Goal: Task Accomplishment & Management: Manage account settings

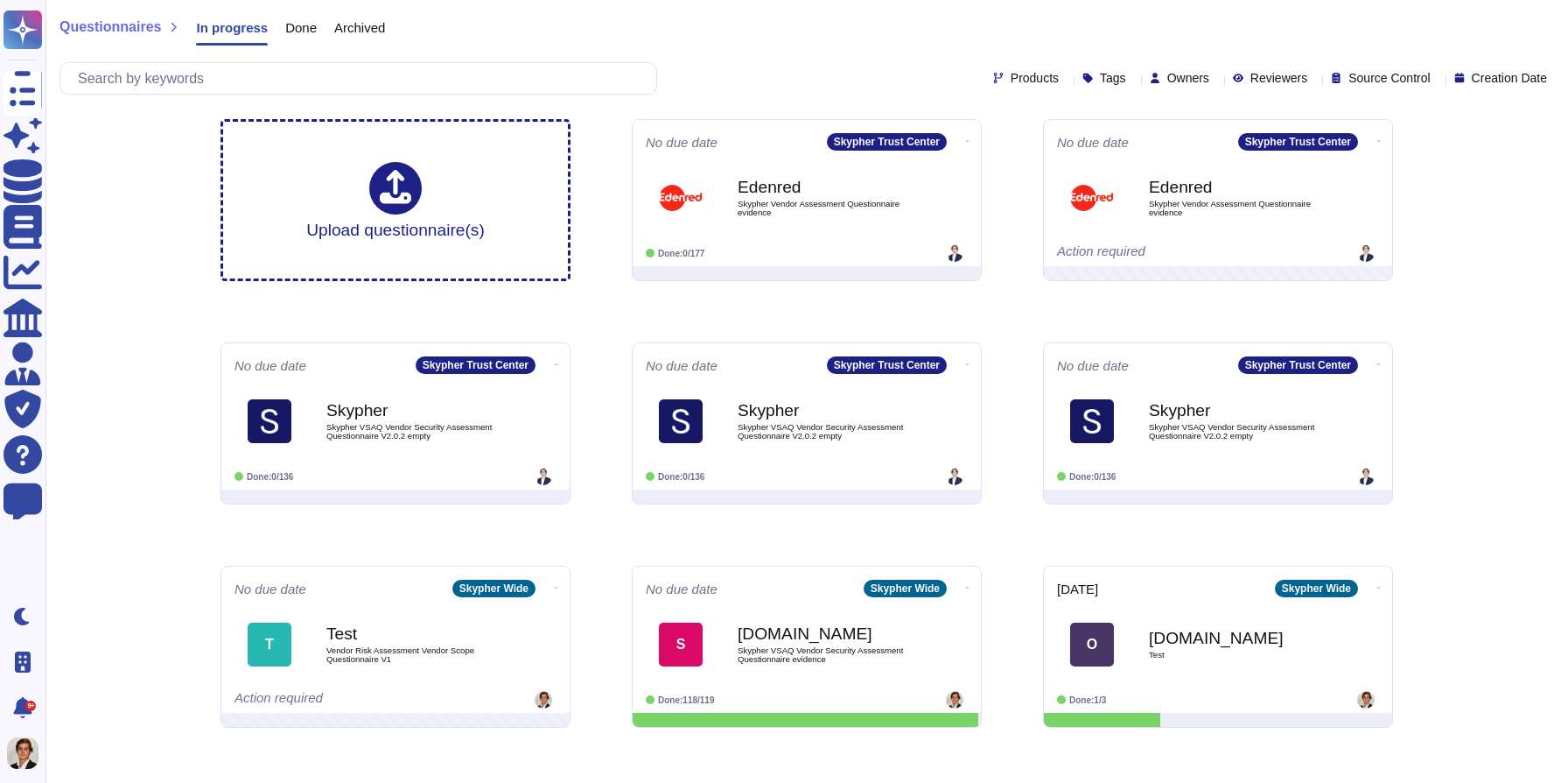
click at [849, 25] on div "Questionnaires In progress Done Archived" at bounding box center [806, 31] width 1495 height 35
click at [968, 138] on icon at bounding box center [970, 140] width 4 height 5
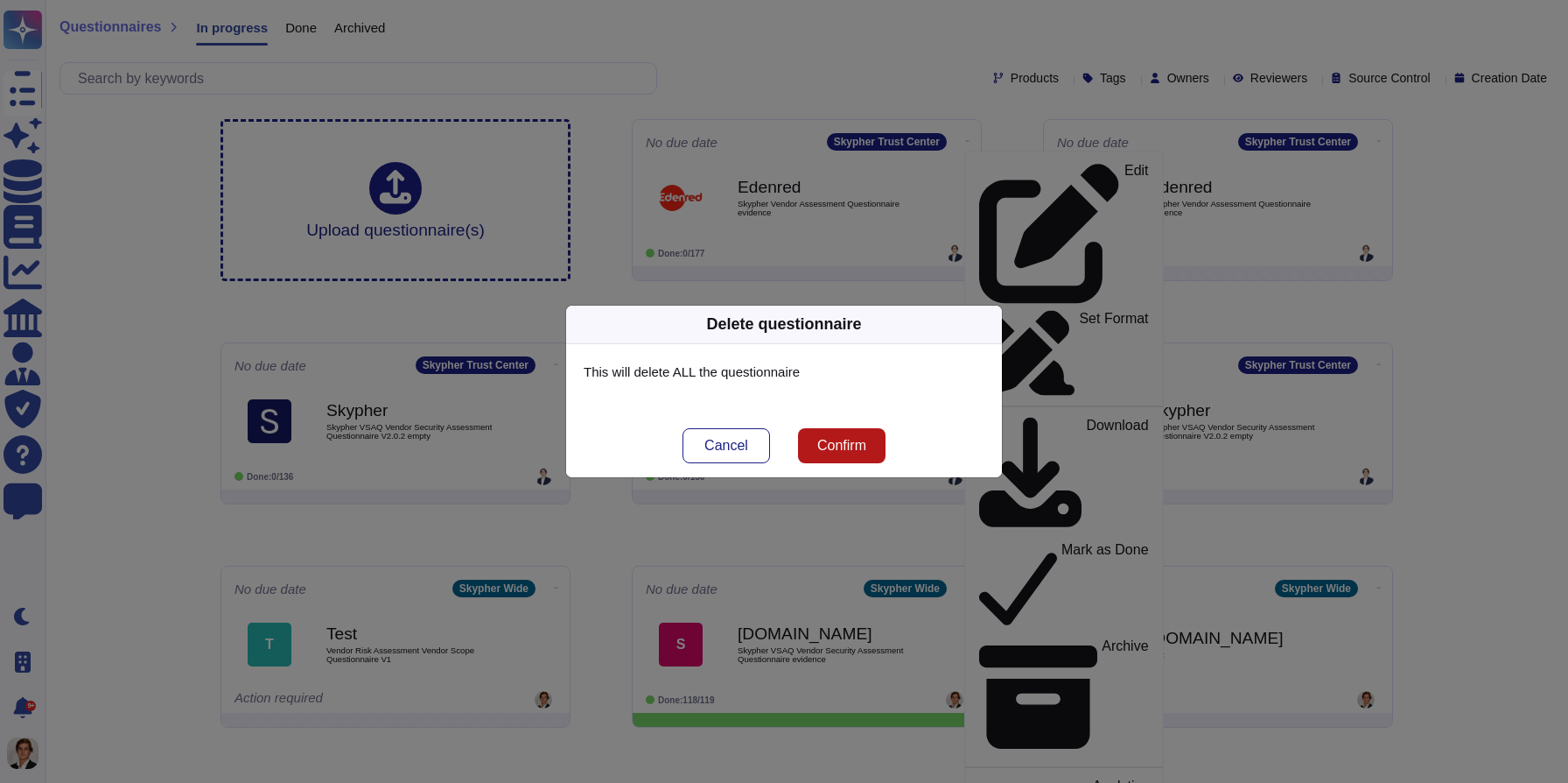
click at [848, 451] on span "Confirm" at bounding box center [842, 445] width 49 height 14
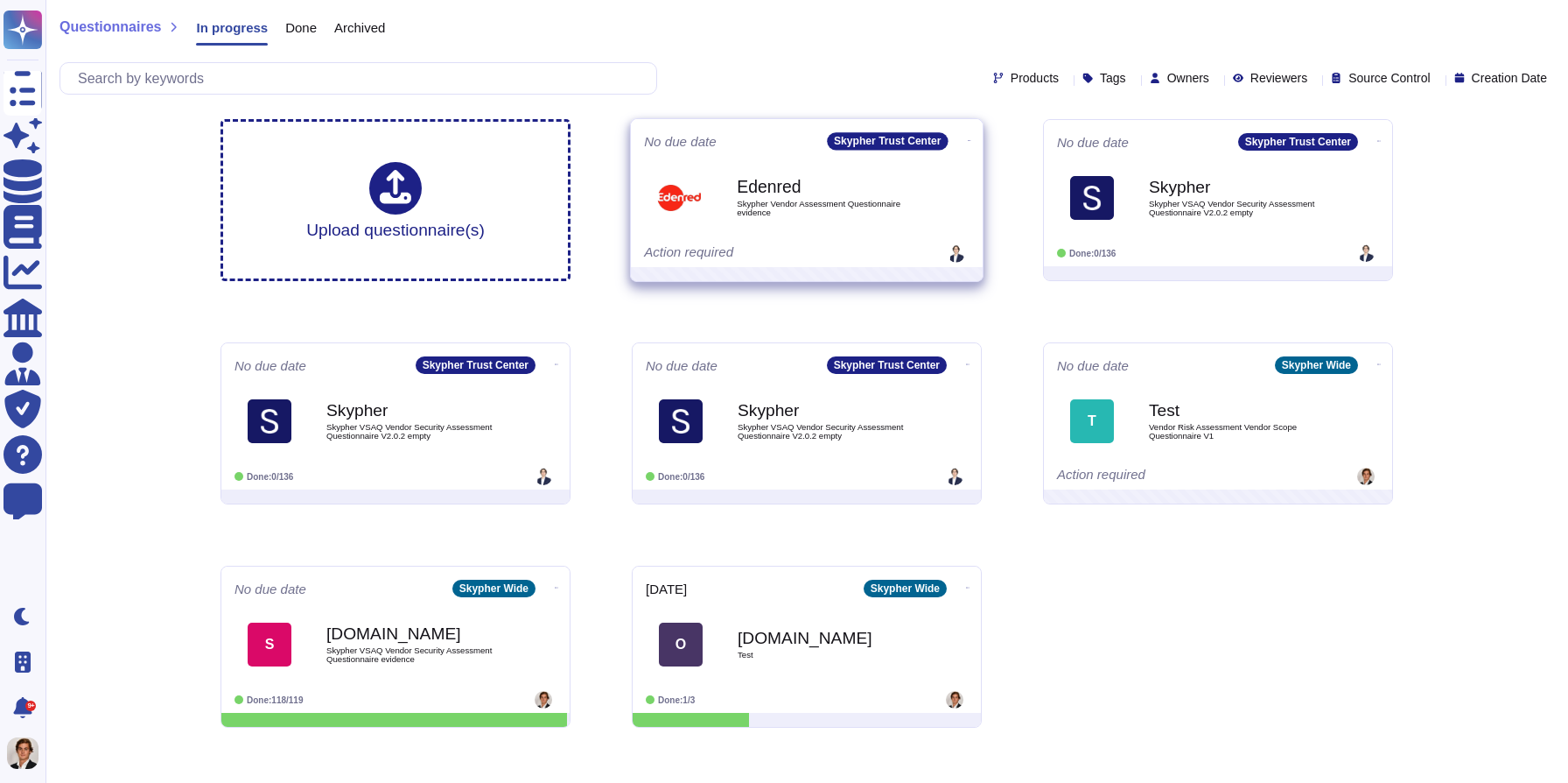
click at [968, 140] on icon at bounding box center [970, 140] width 4 height 5
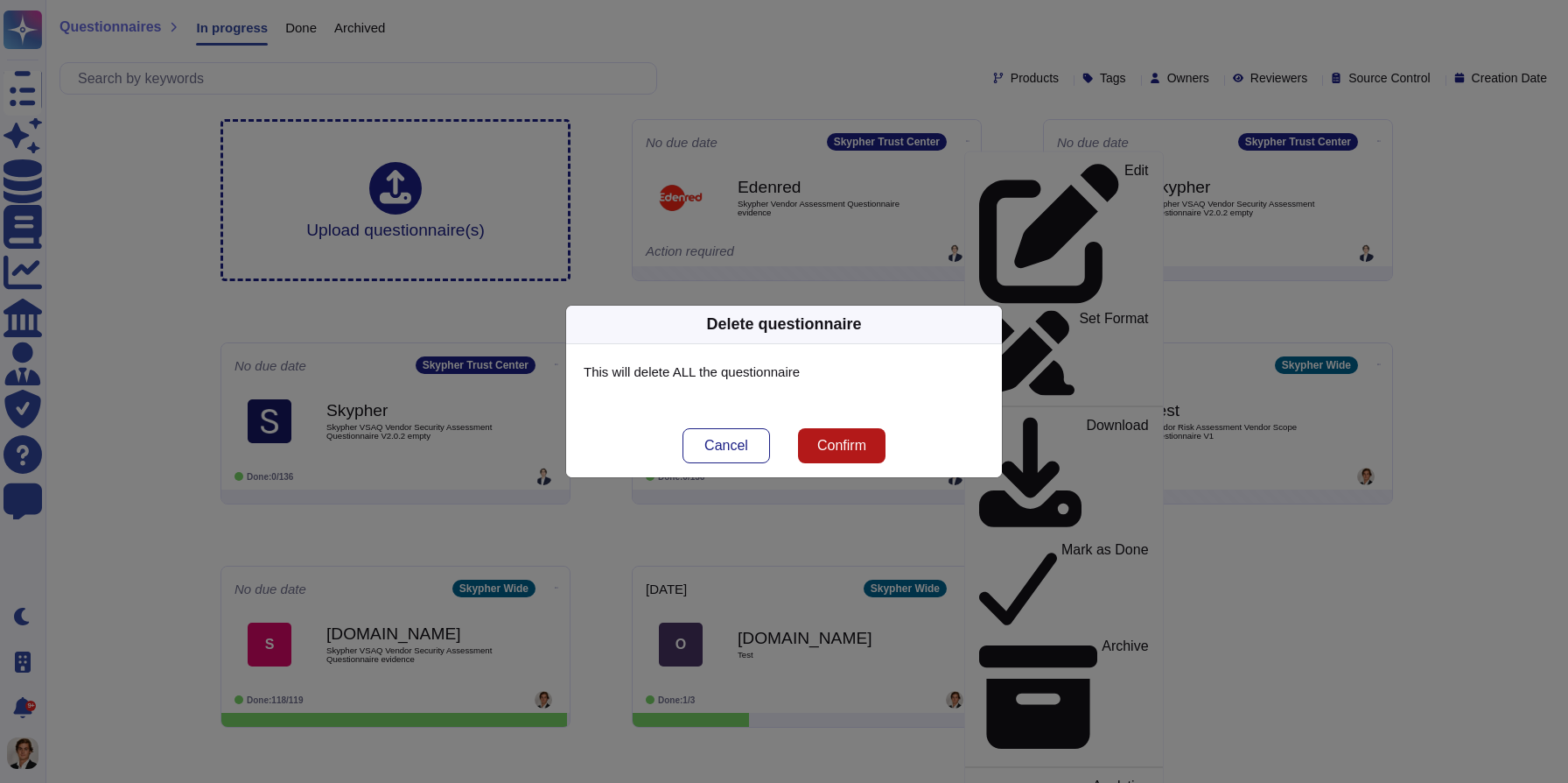
click at [835, 445] on span "Confirm" at bounding box center [842, 445] width 49 height 14
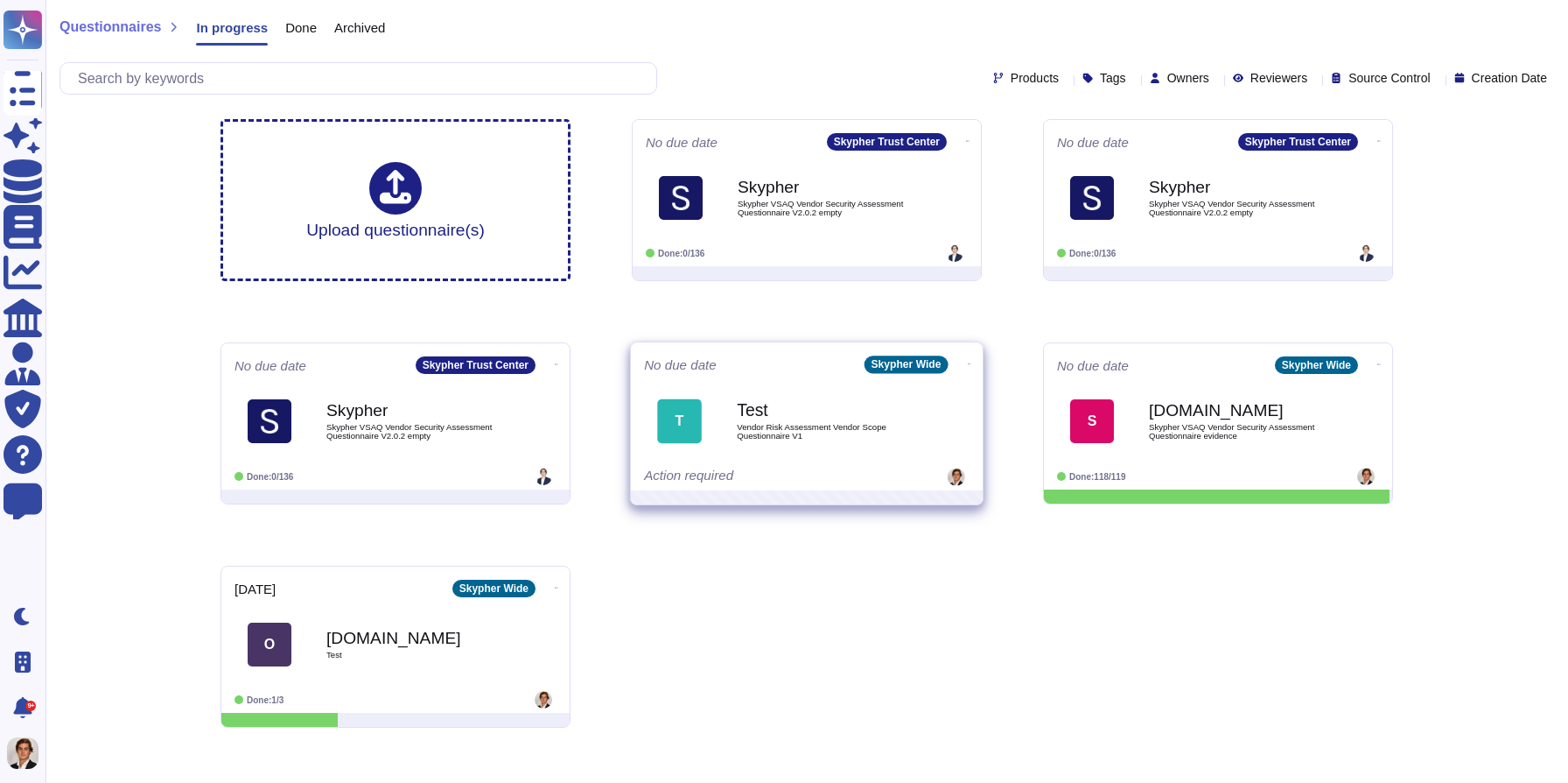
click at [968, 361] on icon at bounding box center [970, 363] width 4 height 5
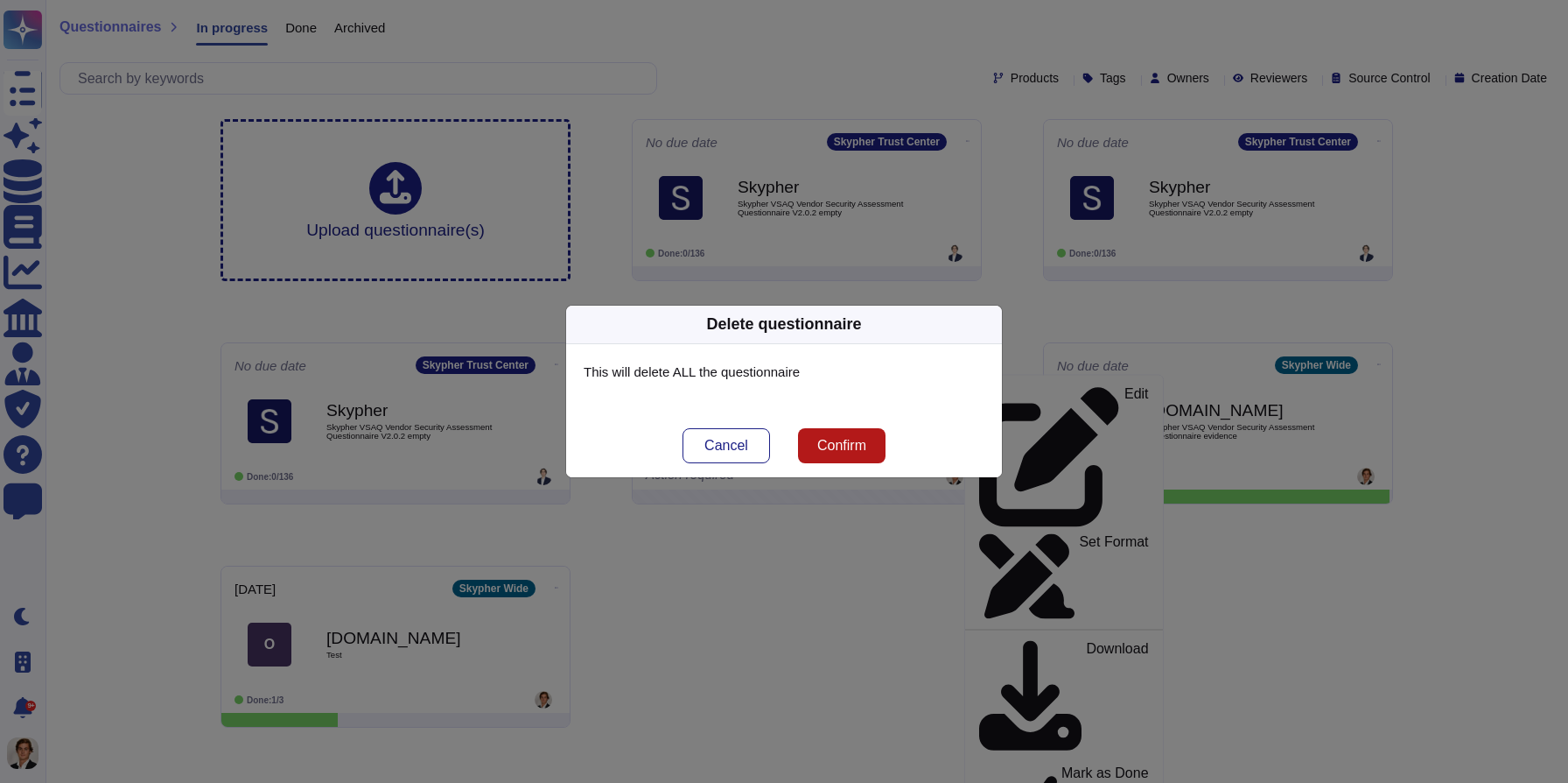
click at [866, 440] on span "Confirm" at bounding box center [842, 445] width 49 height 14
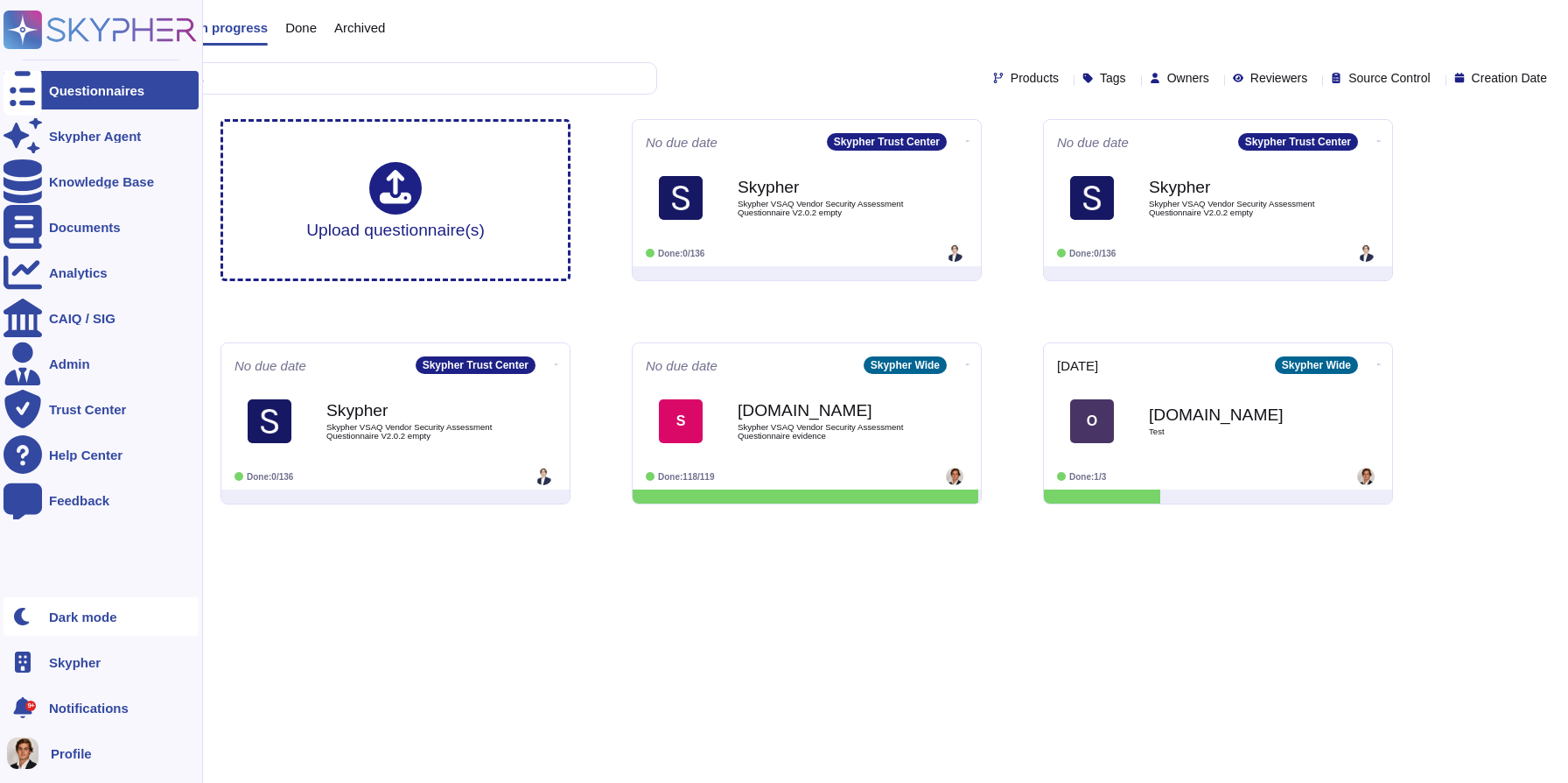
click at [58, 608] on div "Dark mode" at bounding box center [101, 617] width 195 height 38
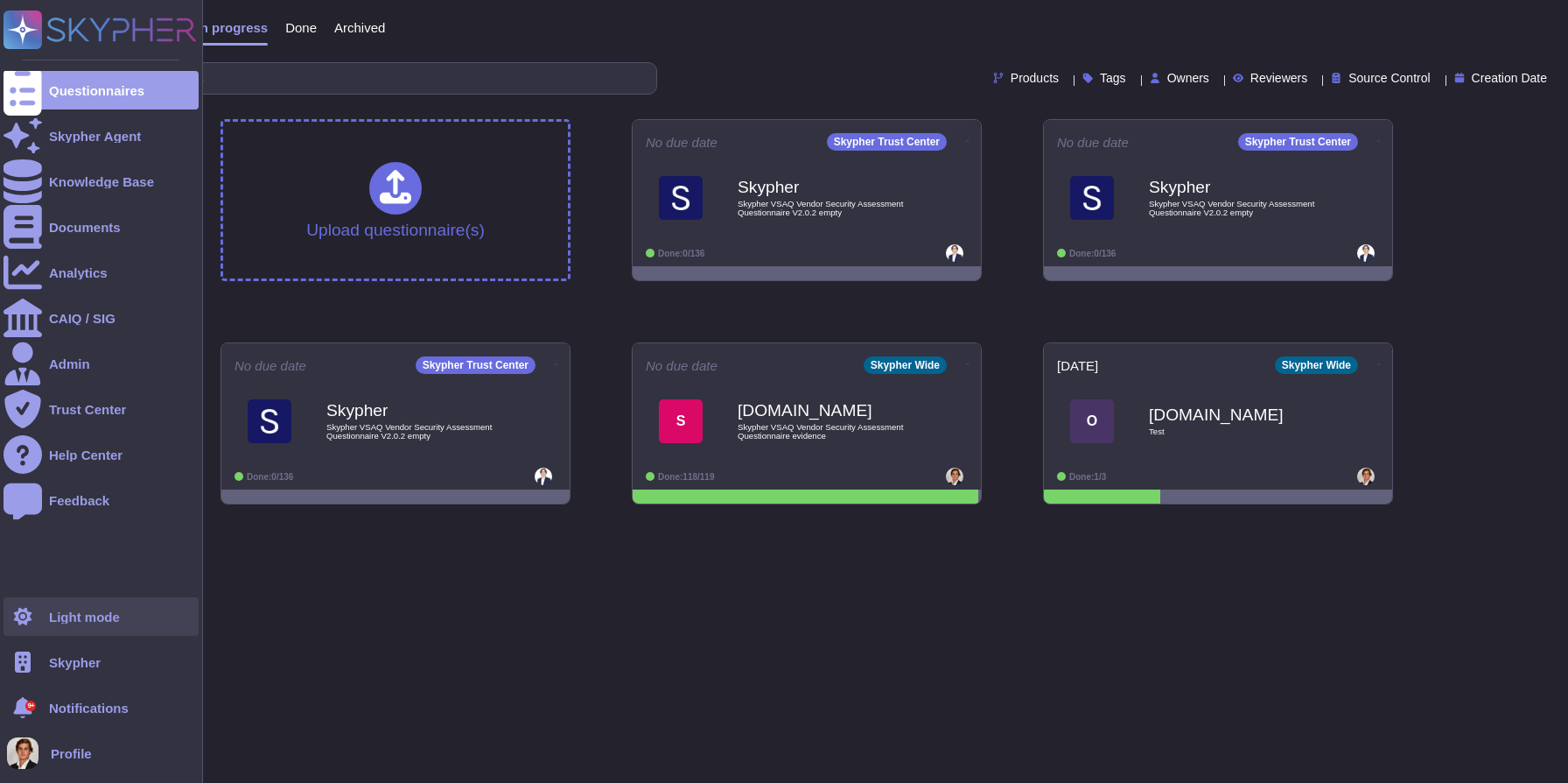
click at [50, 608] on div "Light mode" at bounding box center [101, 617] width 195 height 38
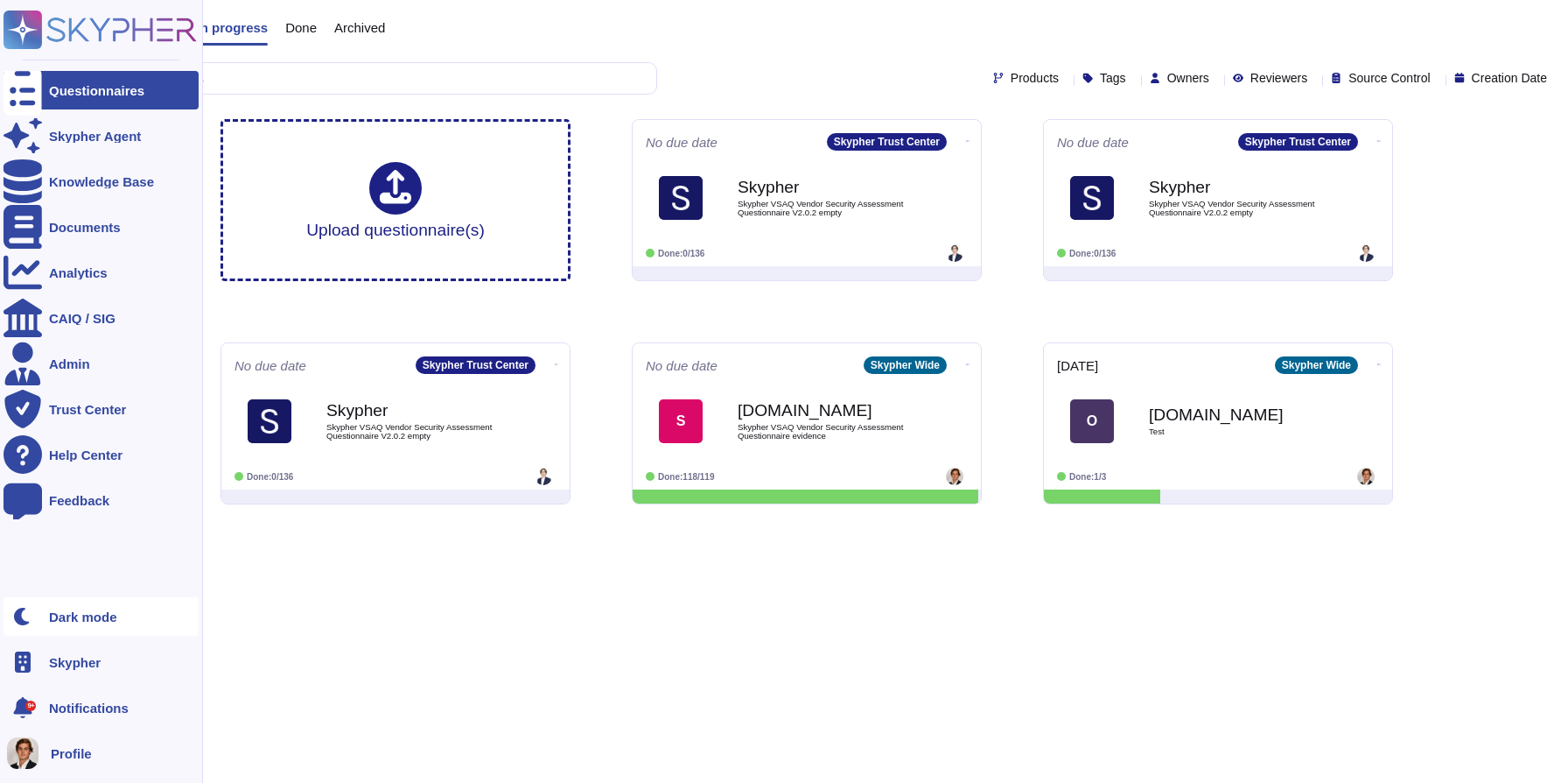
click at [50, 608] on div "Dark mode" at bounding box center [101, 617] width 195 height 38
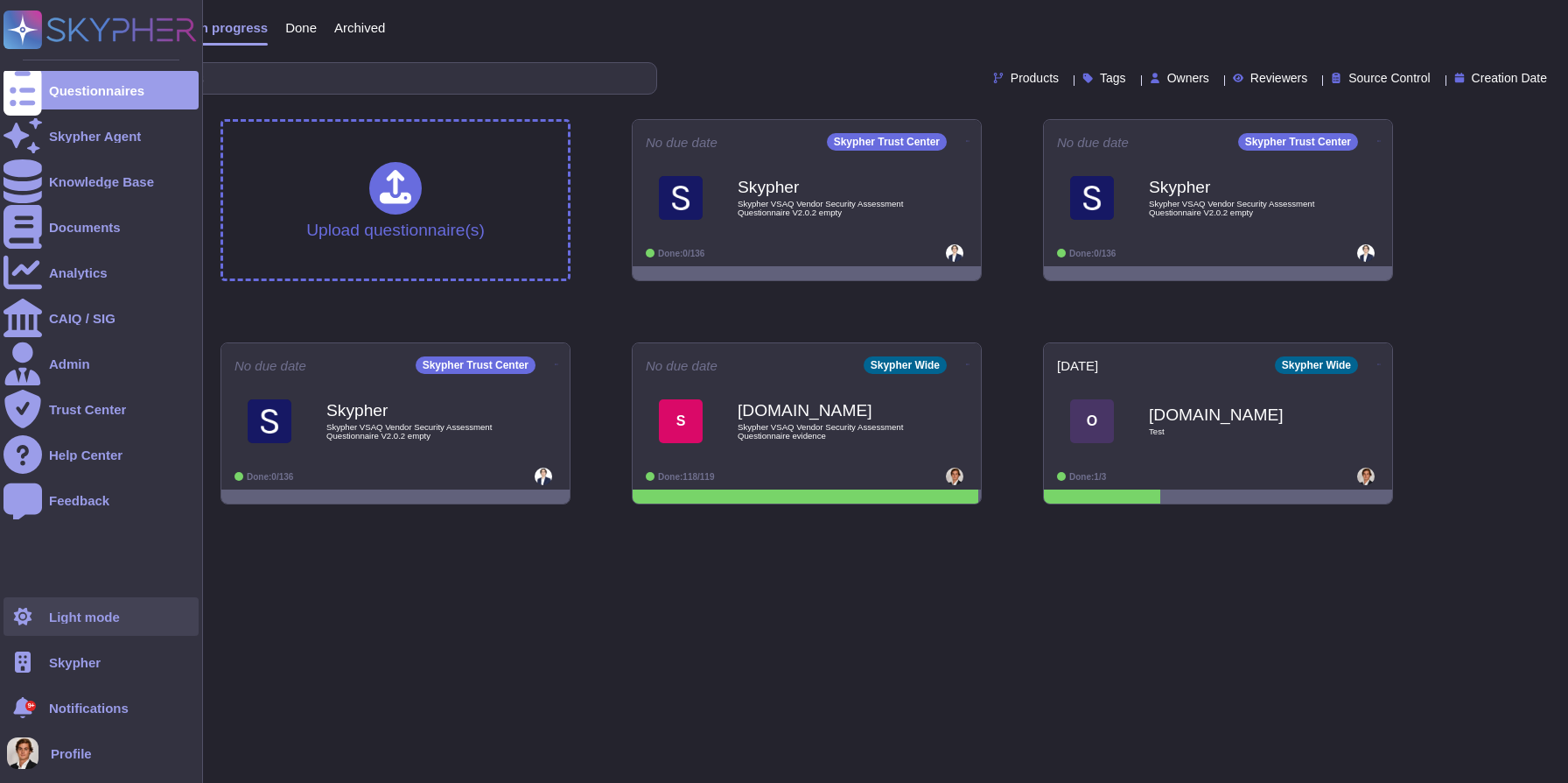
click at [83, 623] on div "Light mode" at bounding box center [101, 617] width 195 height 38
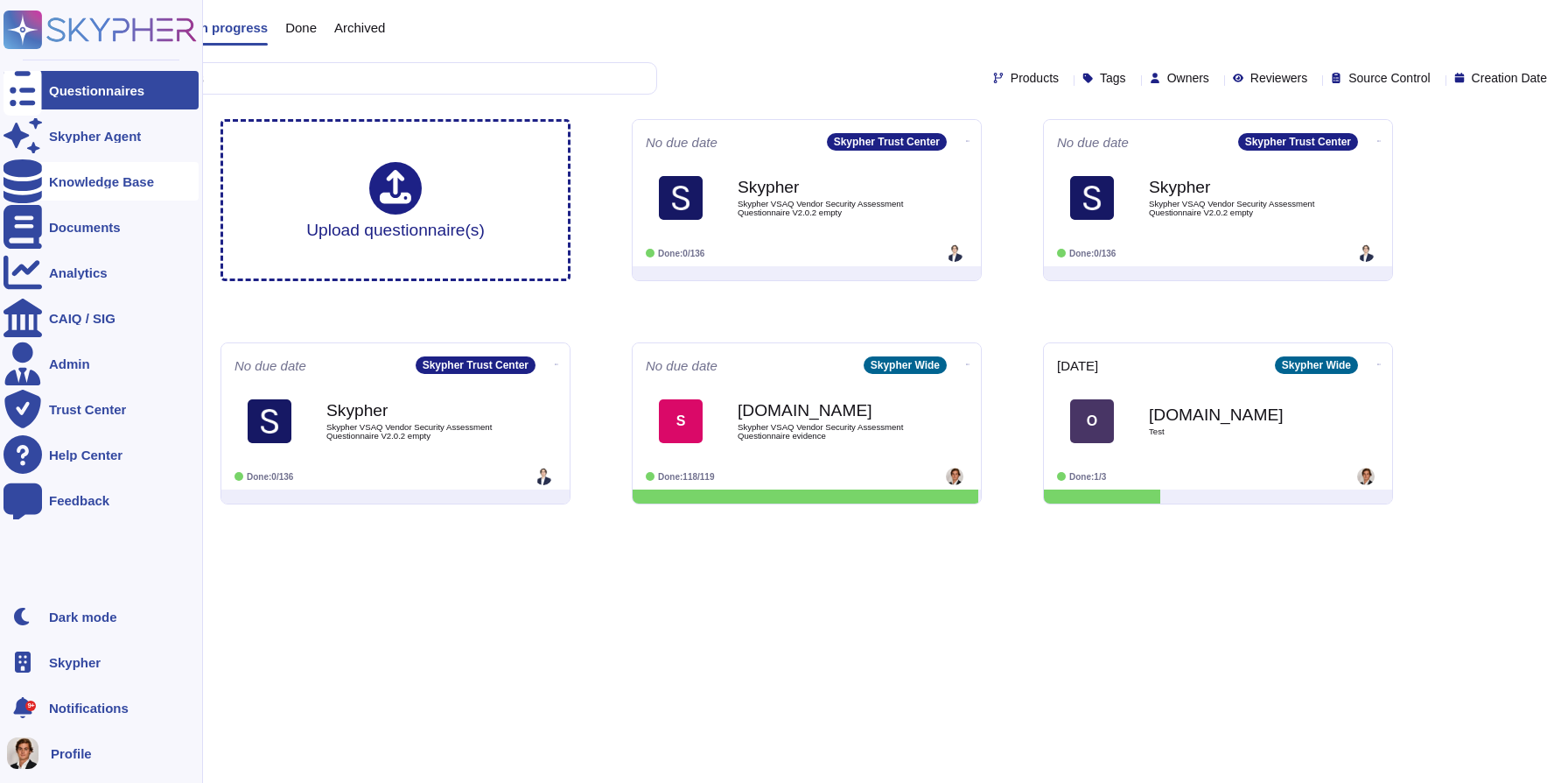
click at [58, 179] on div "Knowledge Base" at bounding box center [101, 181] width 105 height 13
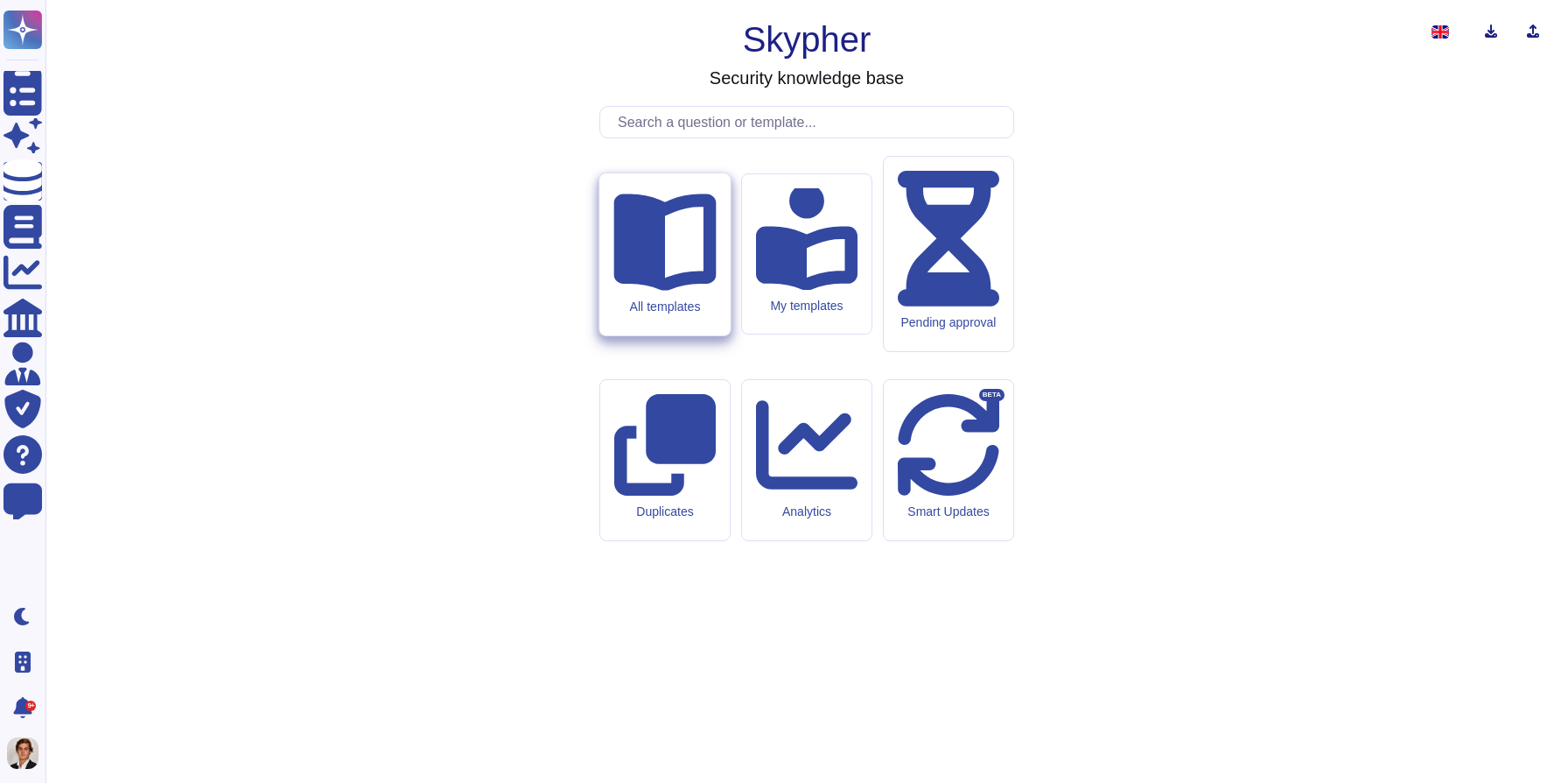
click at [642, 314] on div "All templates" at bounding box center [665, 306] width 102 height 15
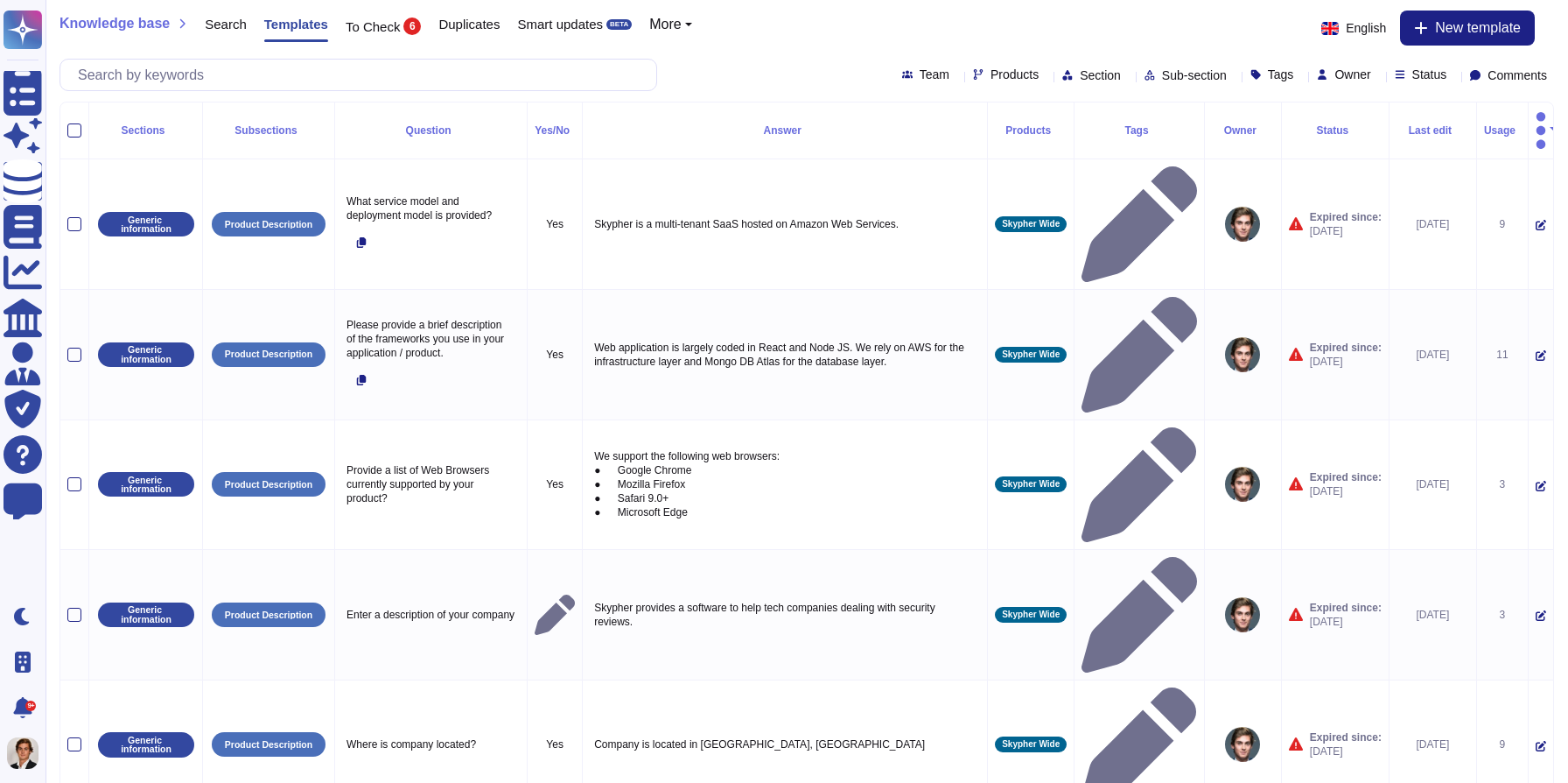
click at [681, 25] on span "More" at bounding box center [665, 24] width 31 height 14
click at [685, 71] on link "Products" at bounding box center [719, 72] width 138 height 21
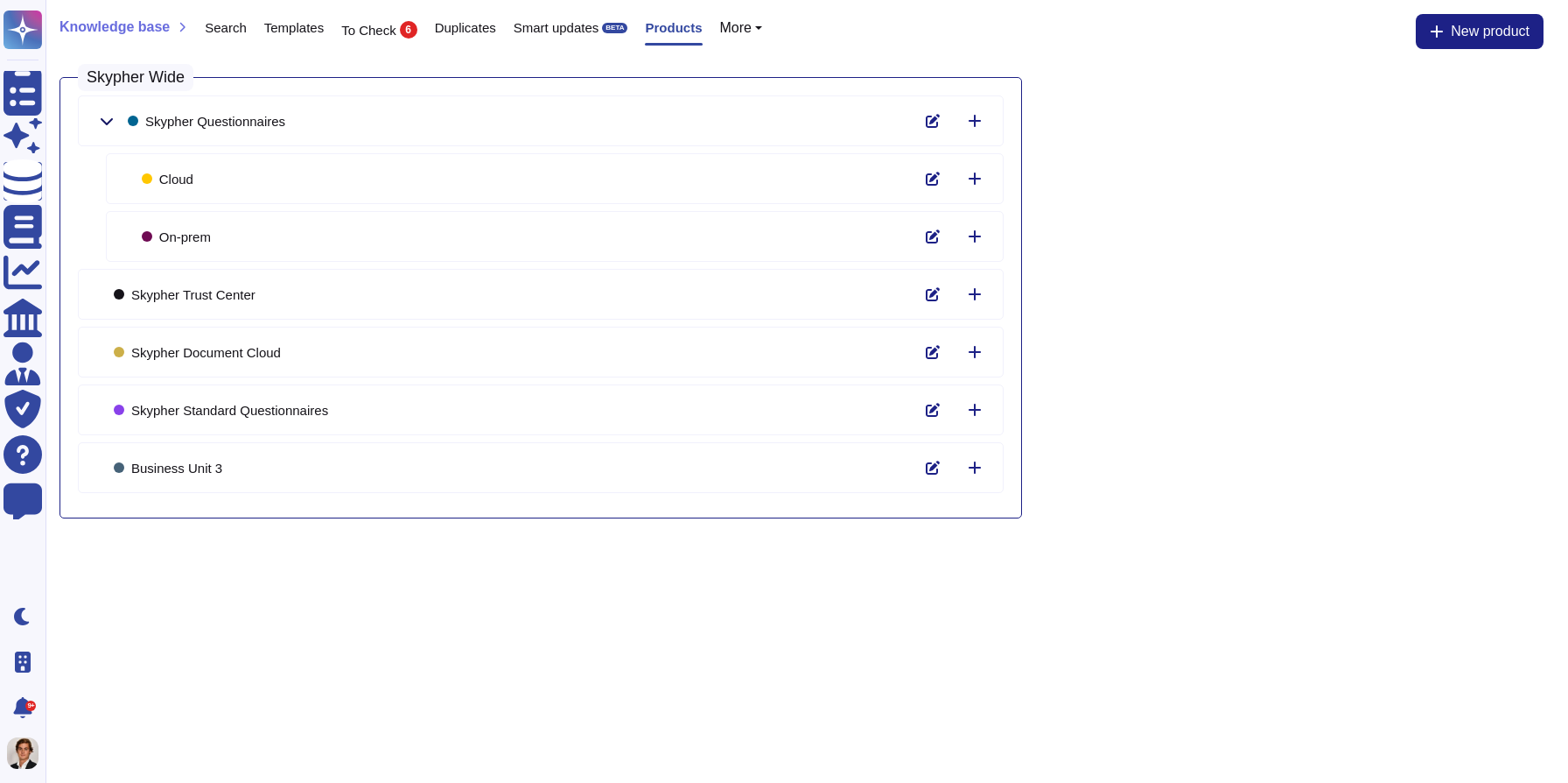
click at [102, 121] on icon at bounding box center [106, 122] width 12 height 7
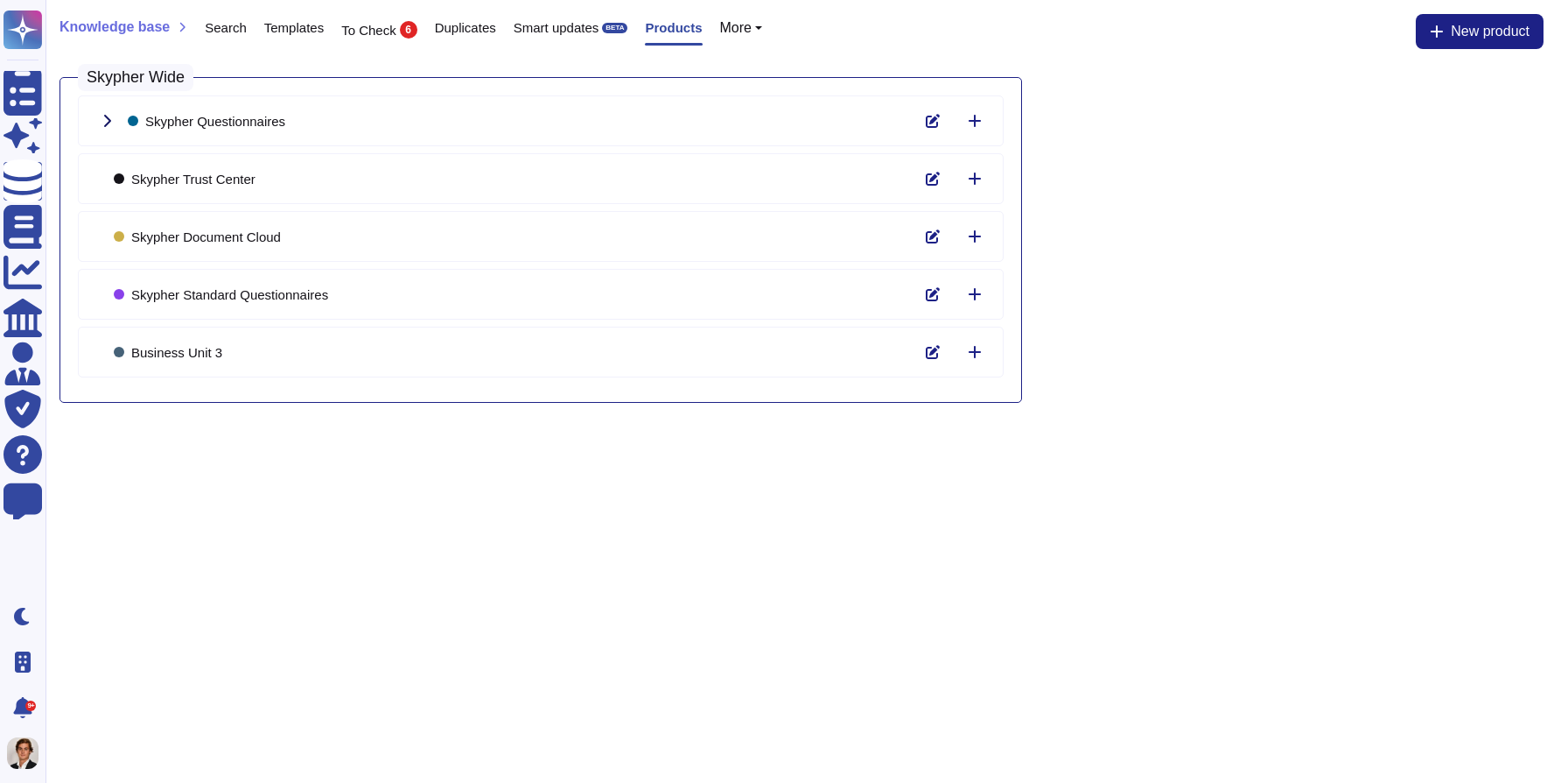
click at [102, 121] on icon at bounding box center [106, 120] width 14 height 14
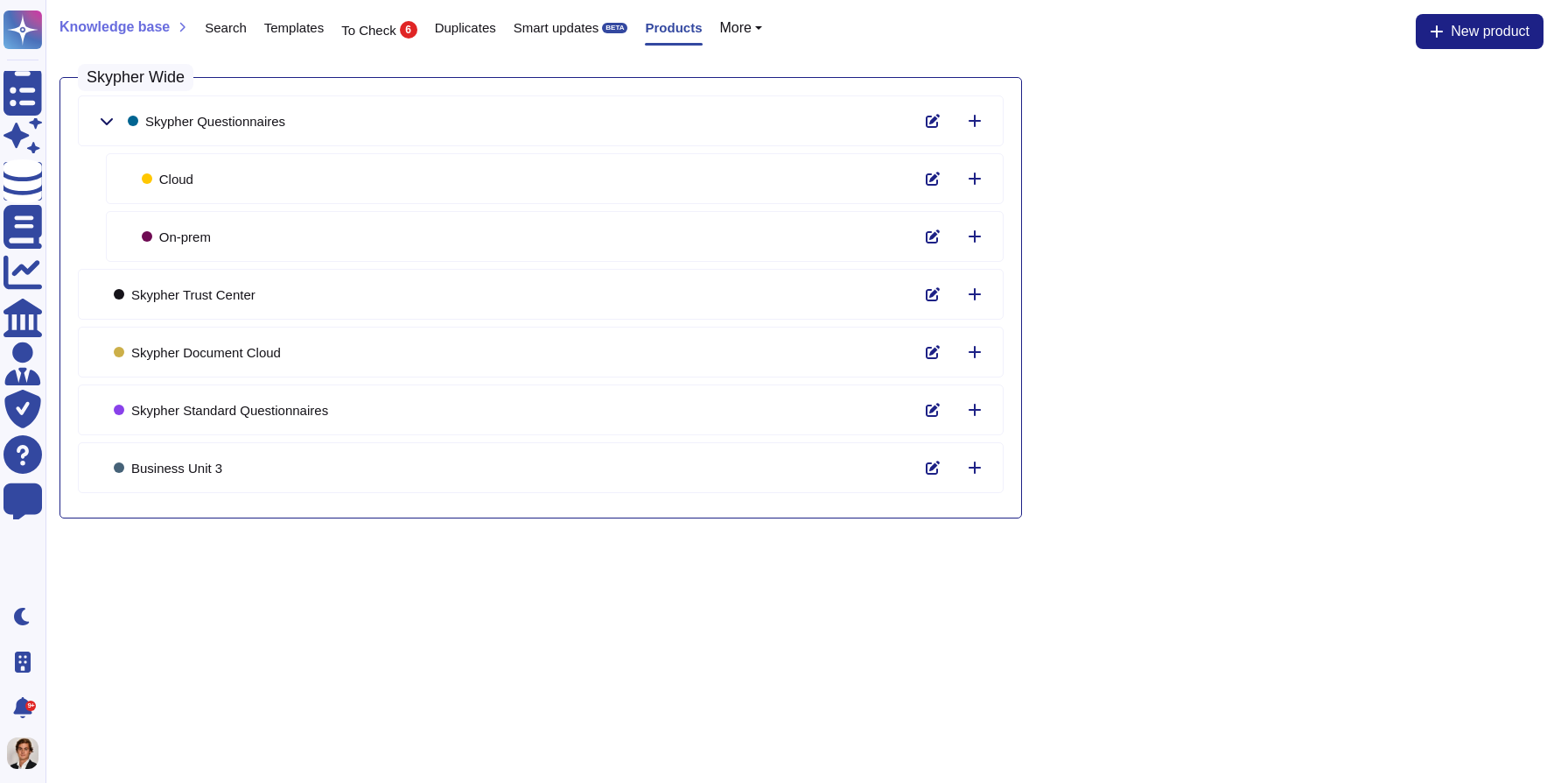
click at [102, 121] on icon at bounding box center [106, 122] width 12 height 7
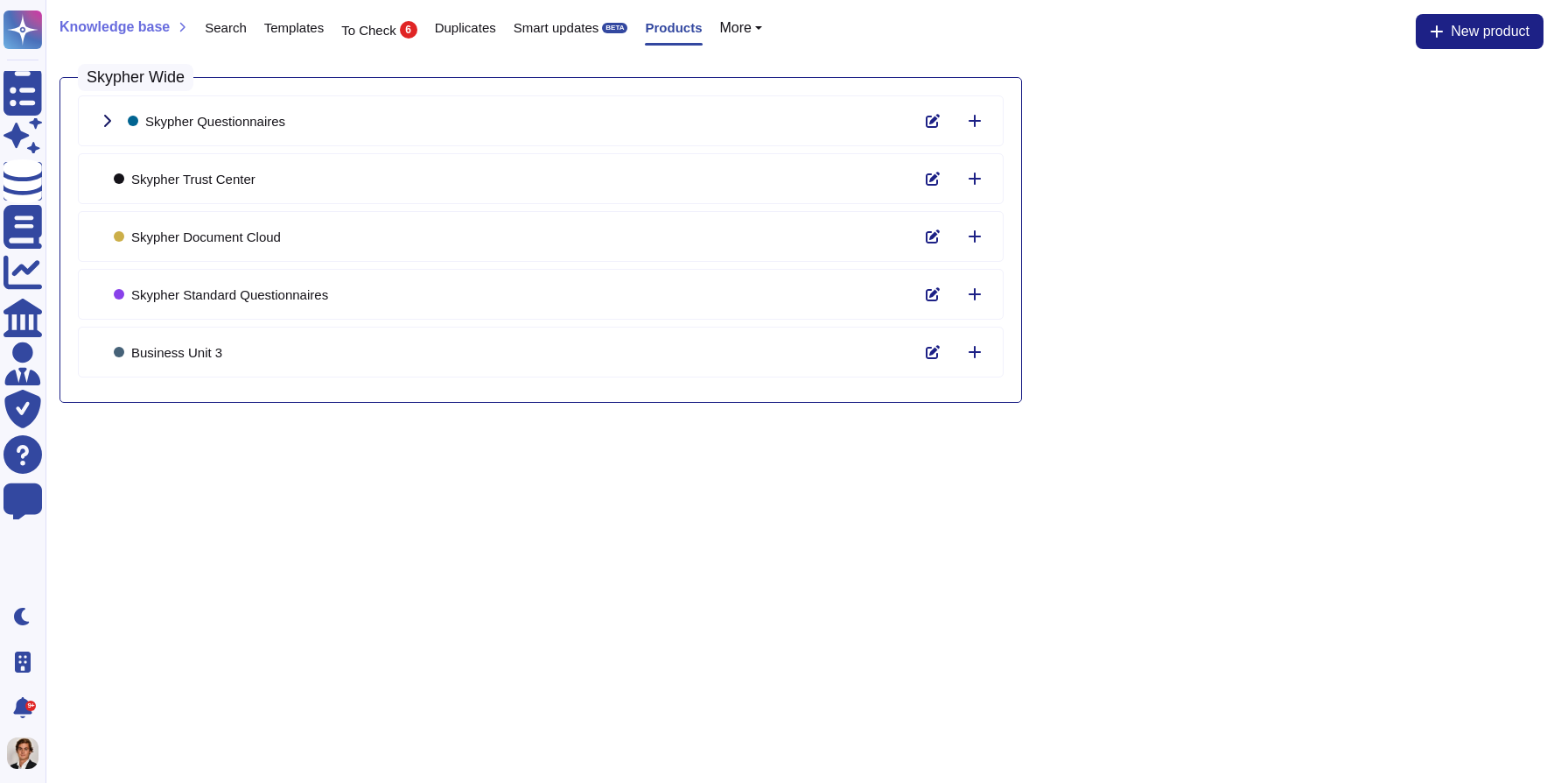
click at [102, 121] on icon at bounding box center [106, 120] width 14 height 14
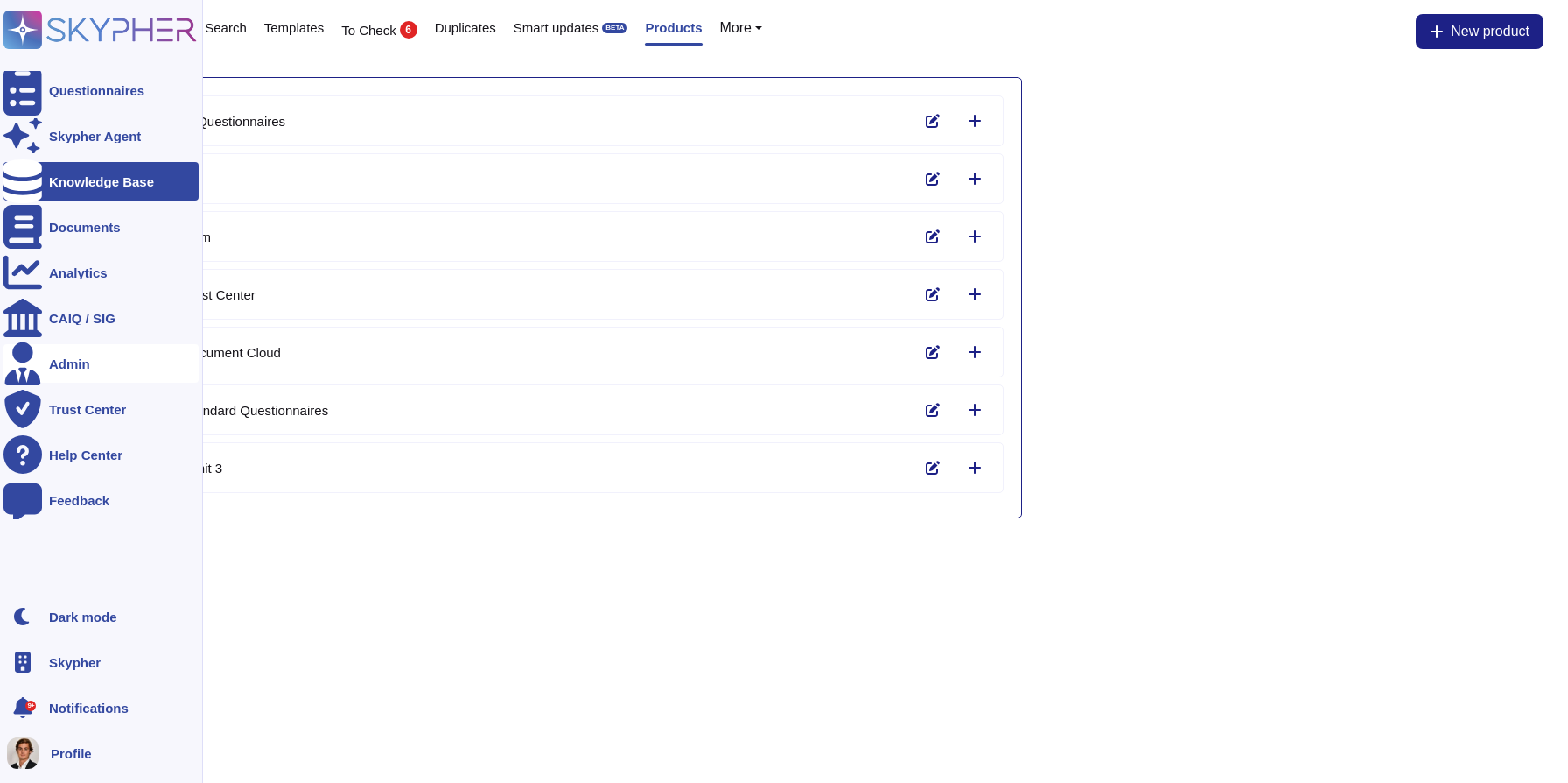
click at [58, 355] on div "Admin" at bounding box center [101, 363] width 195 height 38
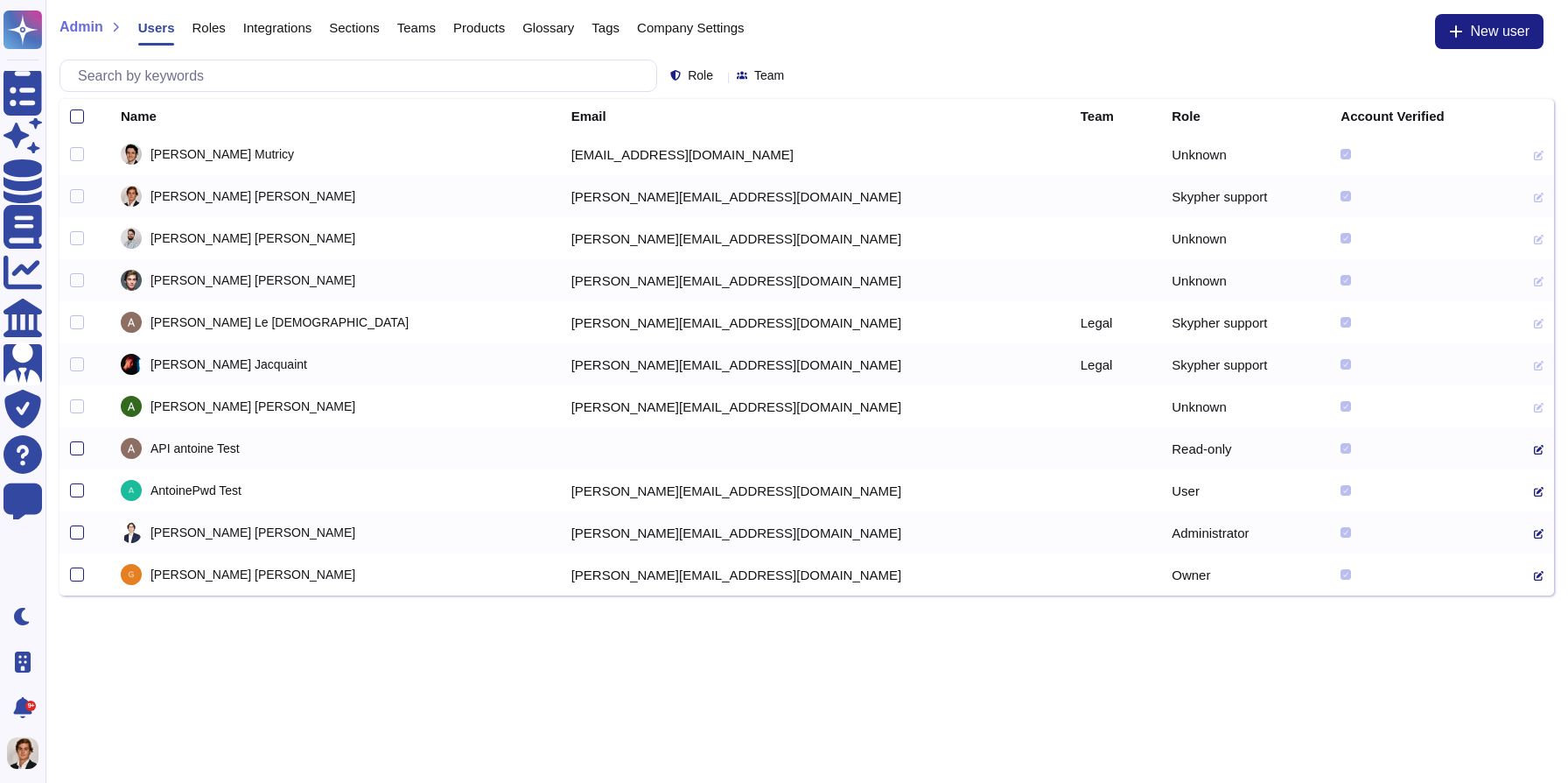
click at [488, 35] on div "Products" at bounding box center [471, 31] width 69 height 35
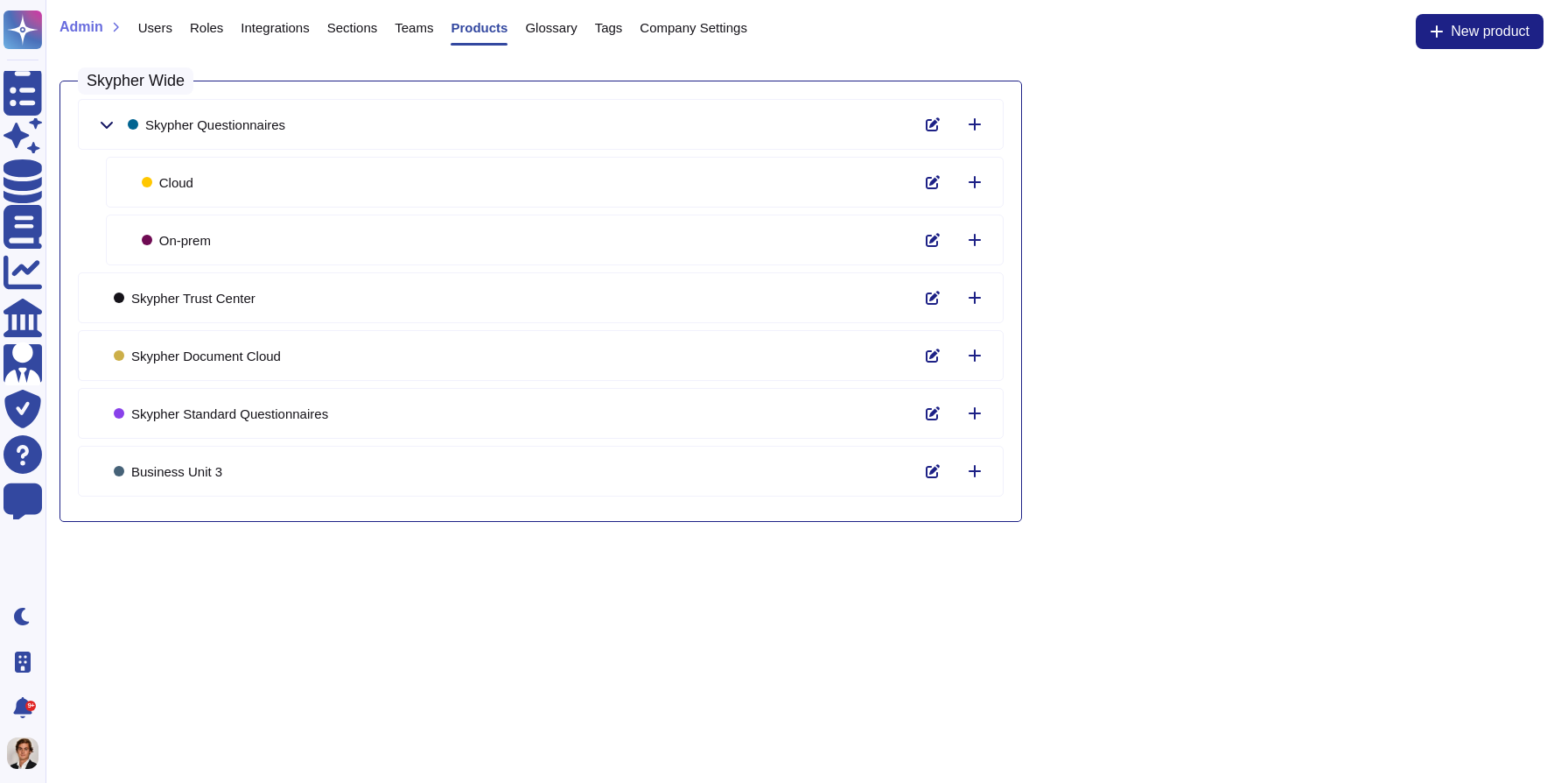
click at [111, 117] on icon at bounding box center [106, 123] width 14 height 14
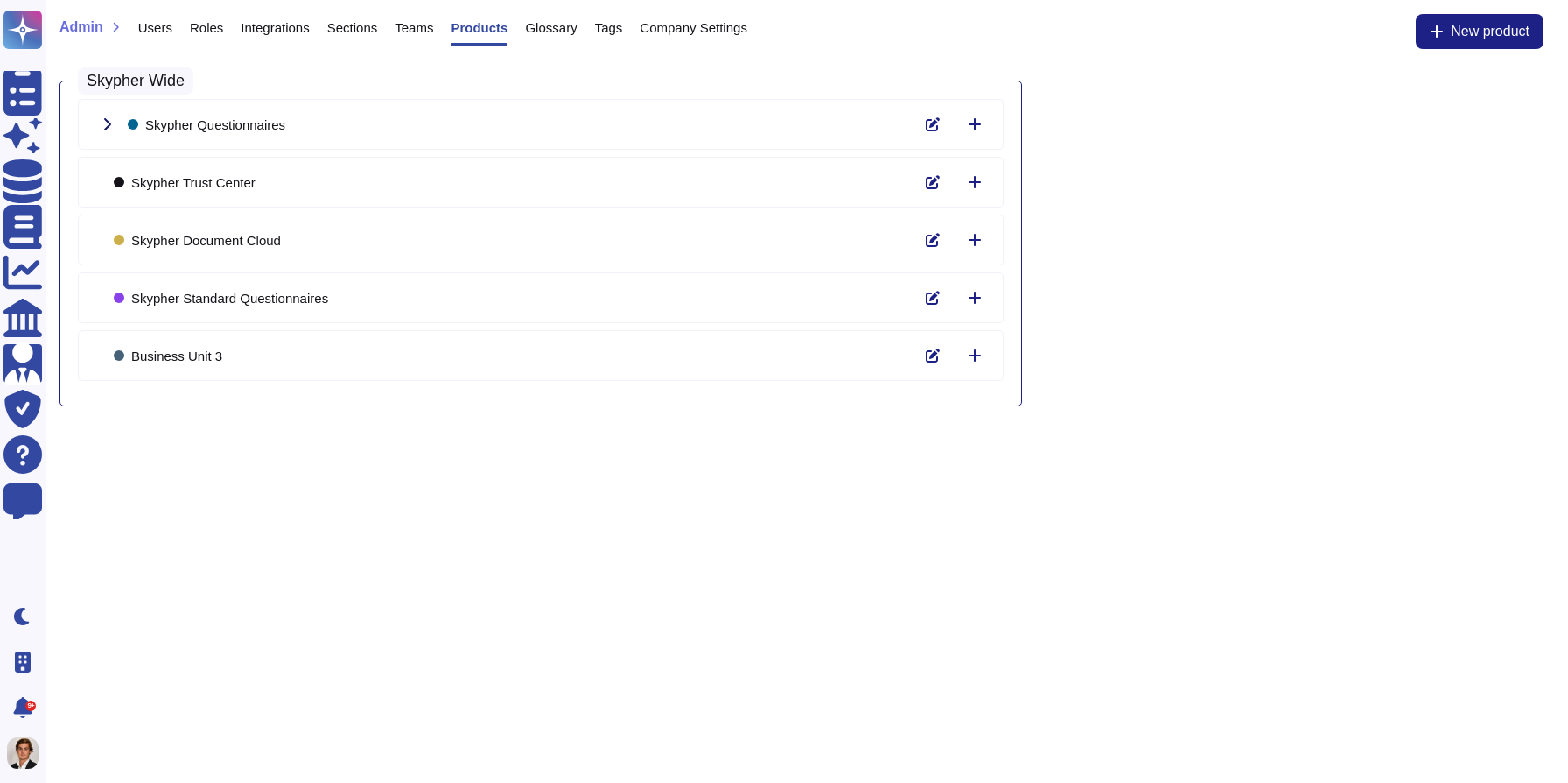
click at [111, 117] on icon at bounding box center [106, 123] width 14 height 14
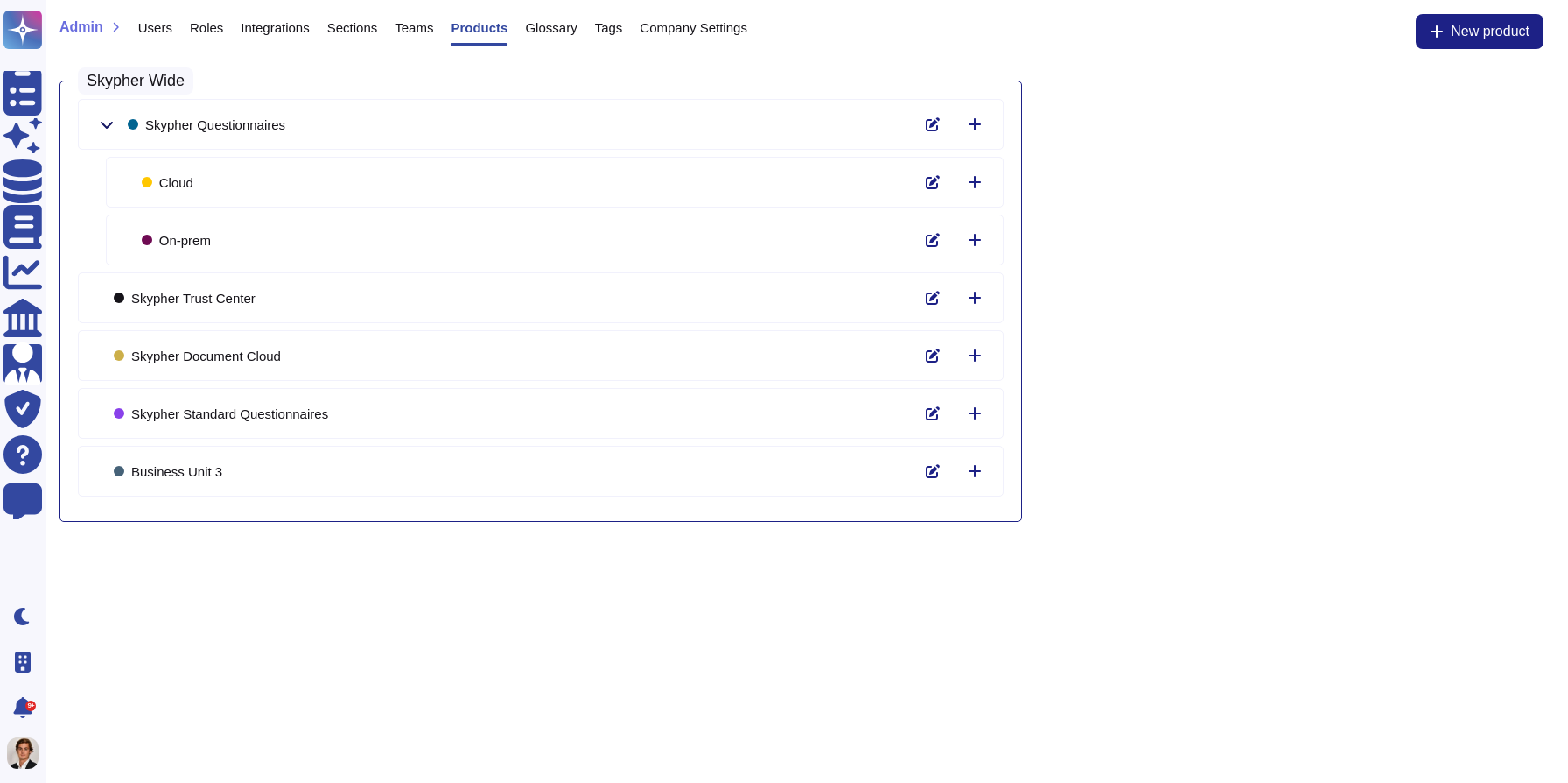
click at [101, 123] on icon at bounding box center [106, 125] width 12 height 7
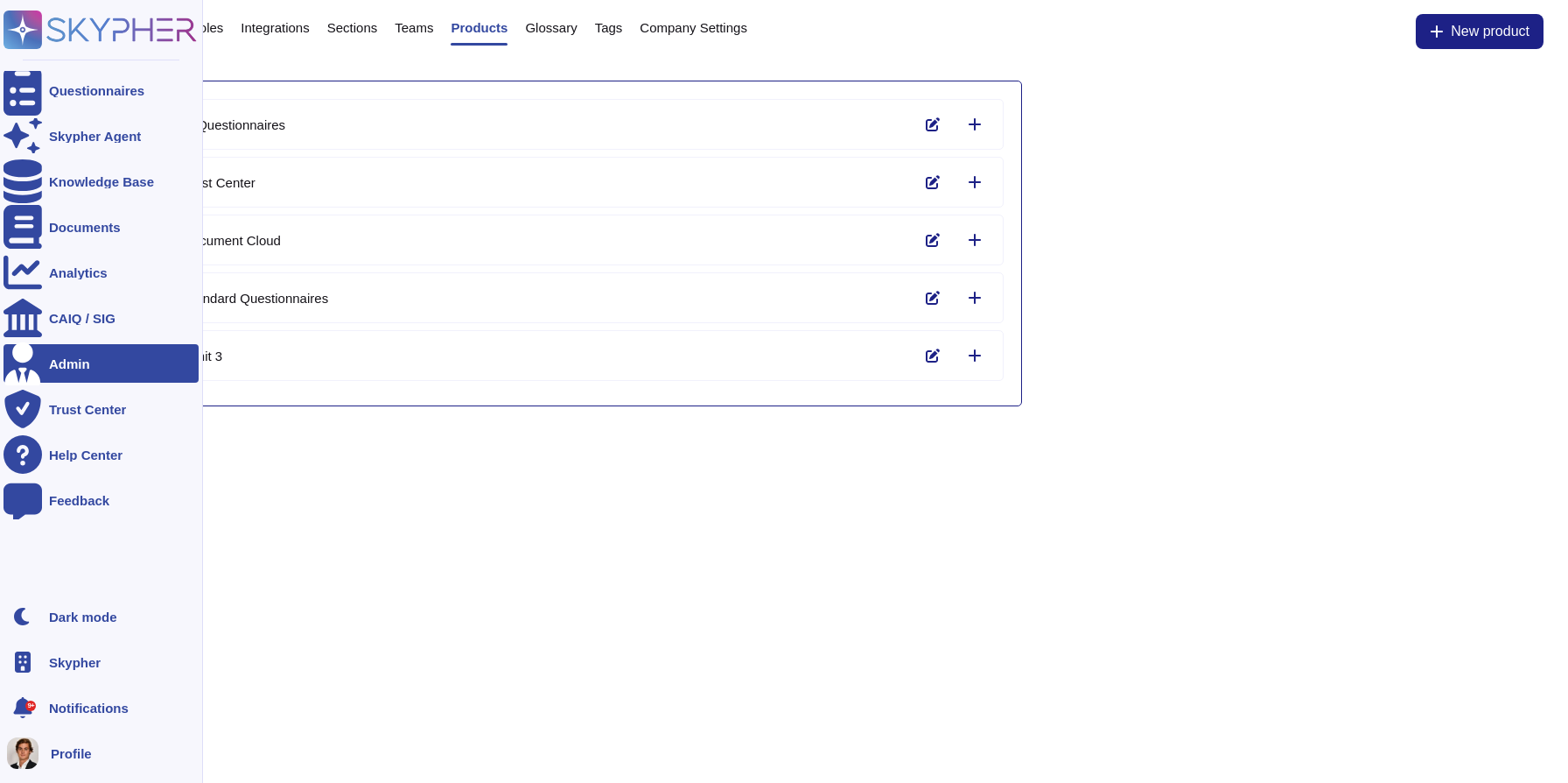
click at [23, 25] on icon at bounding box center [23, 29] width 34 height 34
